Goal: Task Accomplishment & Management: Complete application form

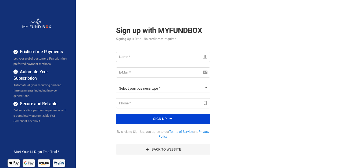
click at [348, 54] on div "Friction-free Payments Let your global customers Pay with their preferred payme…" at bounding box center [181, 134] width 368 height 268
click at [149, 56] on input "text" at bounding box center [163, 57] width 94 height 10
type input "[PERSON_NAME]"
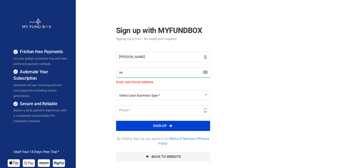
type input "[PERSON_NAME][EMAIL_ADDRESS][DOMAIN_NAME]"
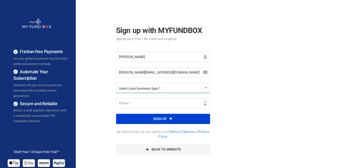
click at [163, 87] on button "Select your business type *" at bounding box center [163, 88] width 94 height 10
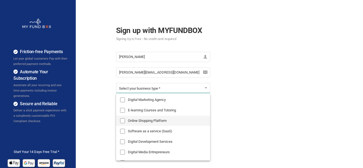
scroll to position [27, 0]
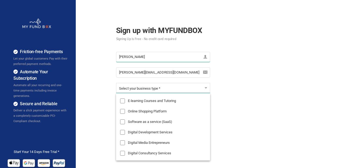
drag, startPoint x: 150, startPoint y: 57, endPoint x: 8, endPoint y: 58, distance: 142.0
click at [0, 59] on div "Friction-free Payments Let your global customers Pay with their preferred payme…" at bounding box center [181, 134] width 368 height 268
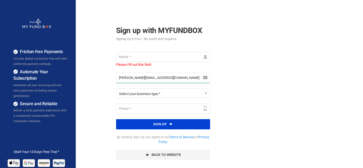
drag, startPoint x: 160, startPoint y: 71, endPoint x: 216, endPoint y: 57, distance: 57.8
click at [35, 50] on div "Friction-free Payments Let your global customers Pay with their preferred payme…" at bounding box center [181, 134] width 368 height 268
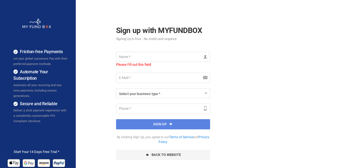
drag, startPoint x: 295, startPoint y: 59, endPoint x: 217, endPoint y: 0, distance: 98.0
click at [288, 48] on div "Friction-free Payments Let your global customers Pay with their preferred payme…" at bounding box center [181, 134] width 368 height 268
